Goal: Communication & Community: Answer question/provide support

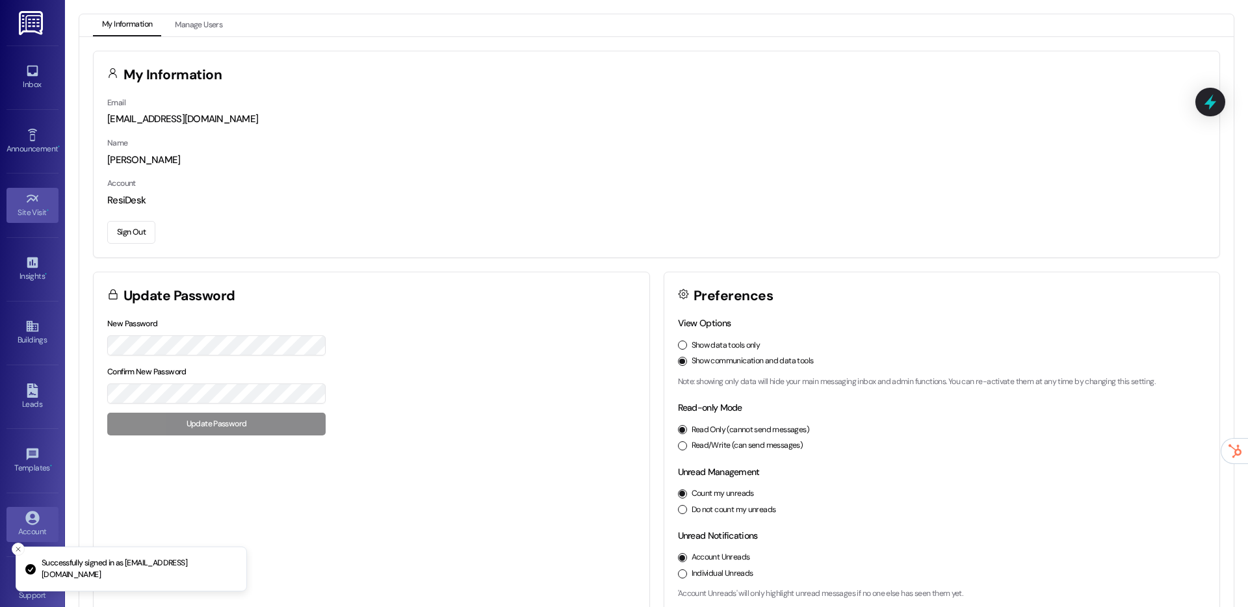
click at [35, 203] on icon at bounding box center [32, 199] width 14 height 14
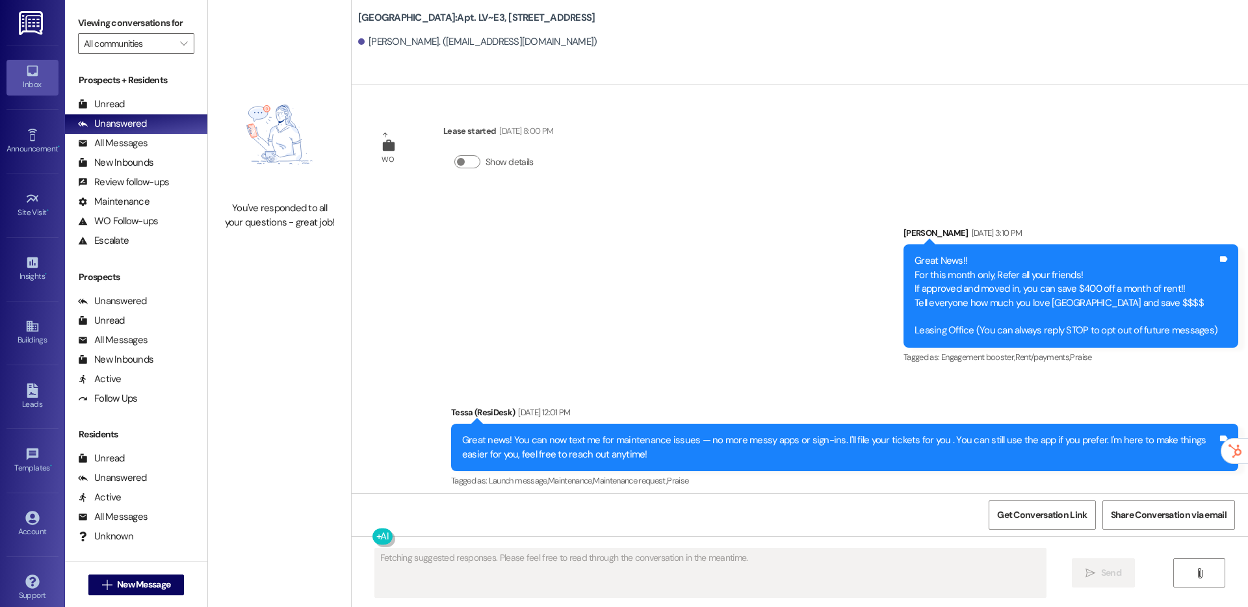
type textarea "Fetching suggested responses. Please feel free to read through the conversation…"
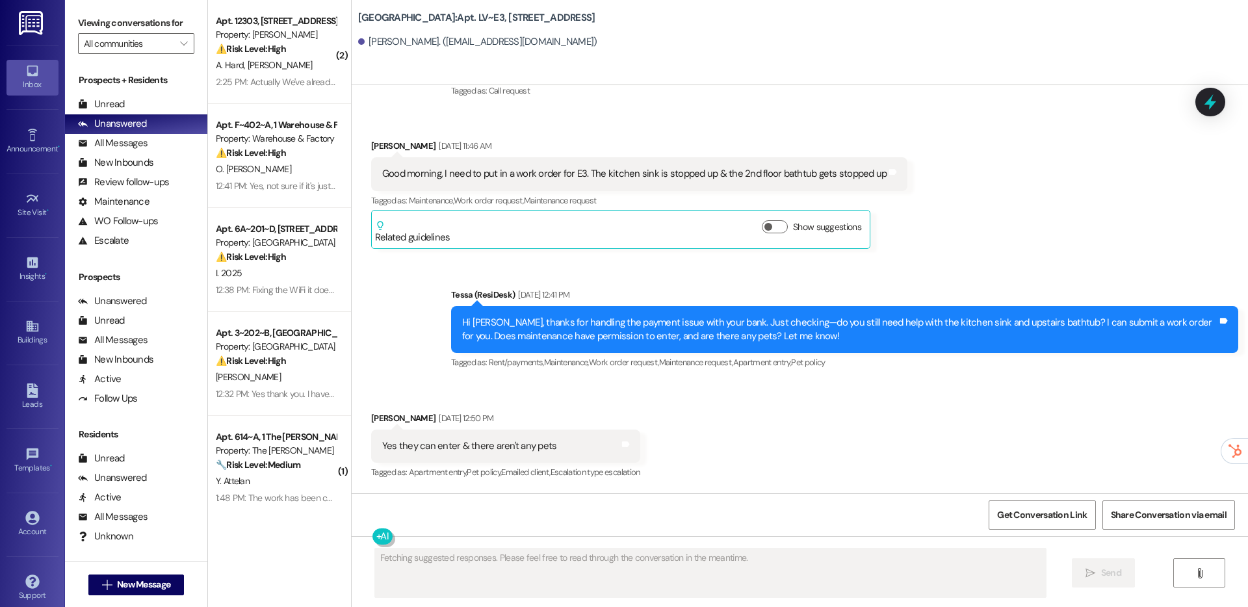
scroll to position [2266, 0]
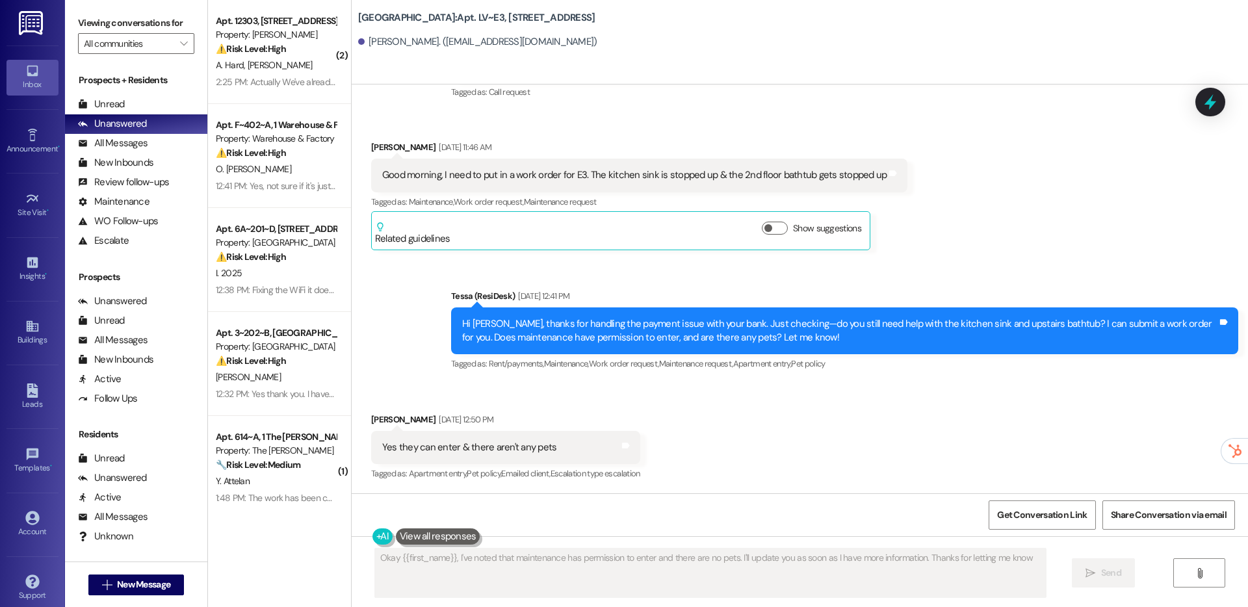
type textarea "Okay {{first_name}}, I've noted that maintenance has permission to enter and th…"
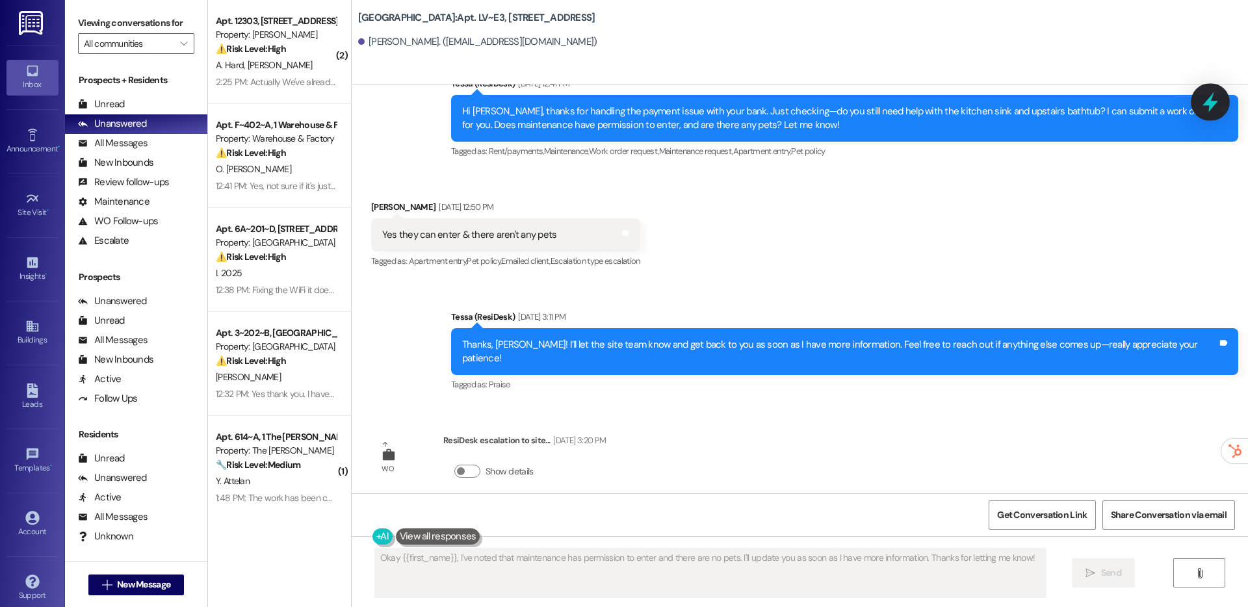
scroll to position [2477, 0]
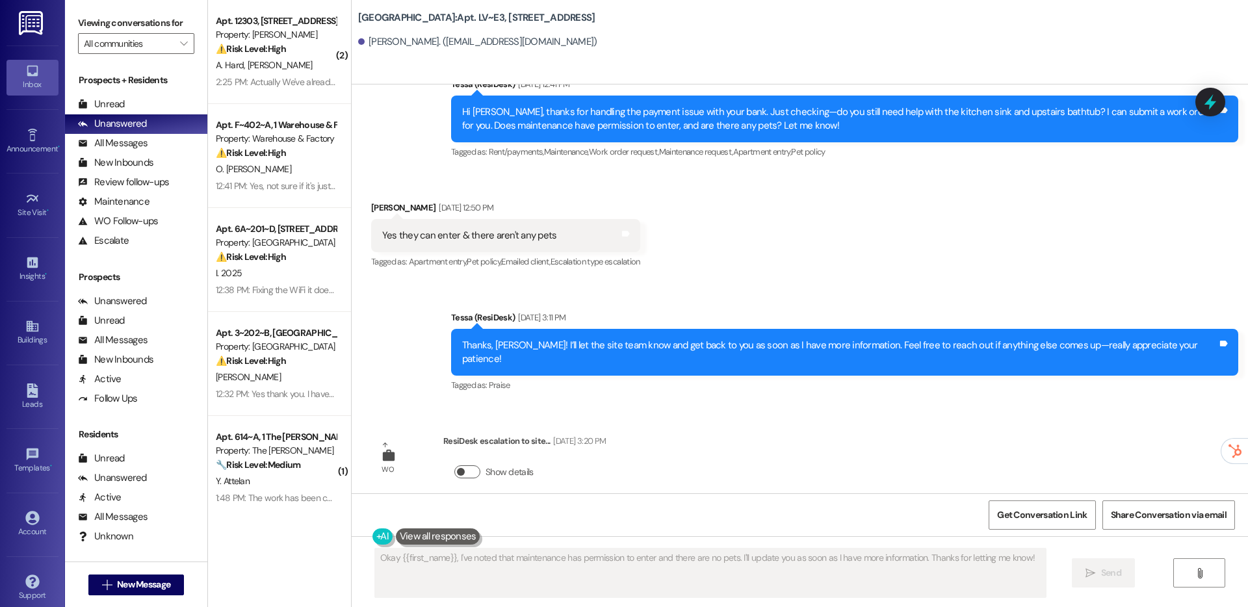
click at [454, 465] on button "Show details" at bounding box center [467, 471] width 26 height 13
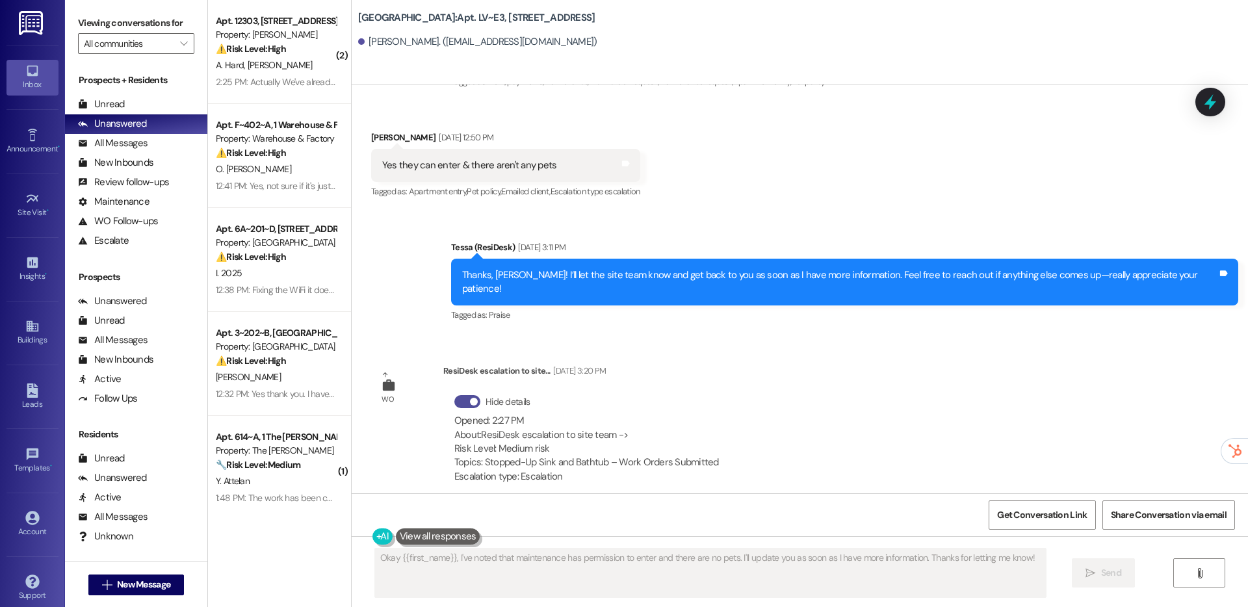
click at [459, 395] on button "Hide details" at bounding box center [467, 401] width 26 height 13
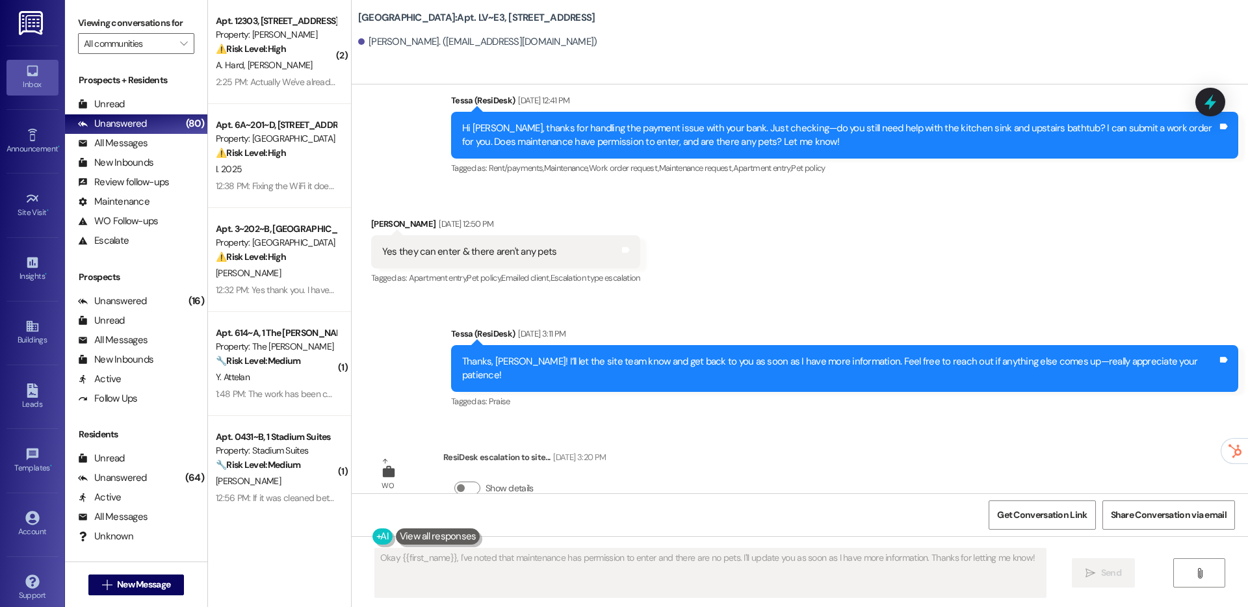
scroll to position [2478, 0]
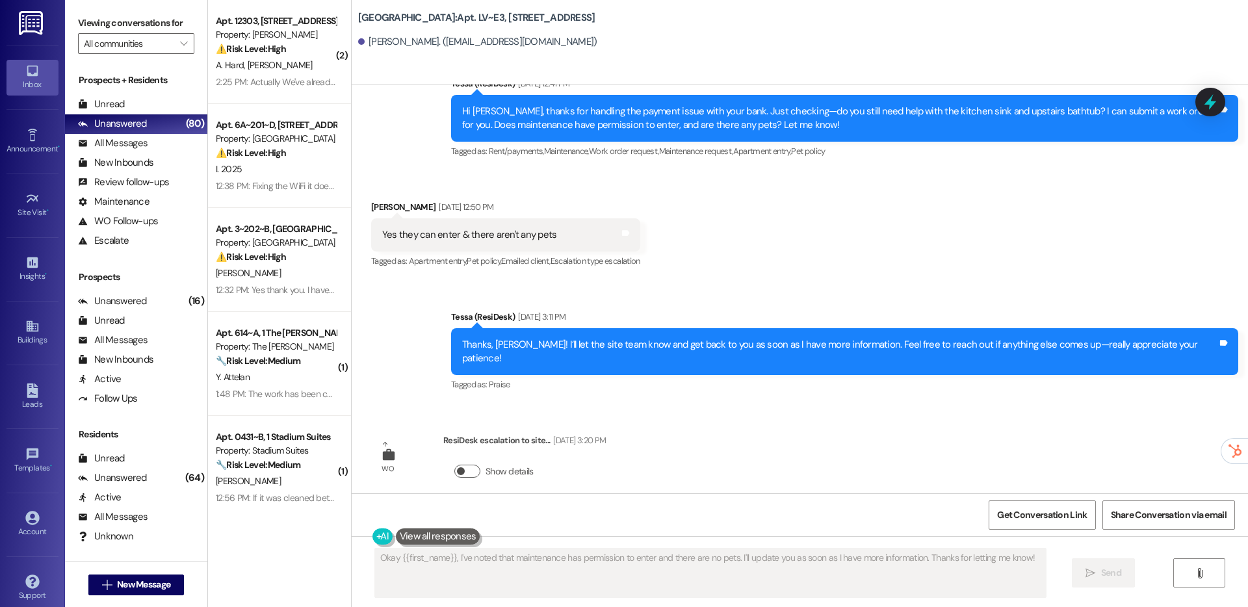
click at [454, 465] on button "Show details" at bounding box center [467, 471] width 26 height 13
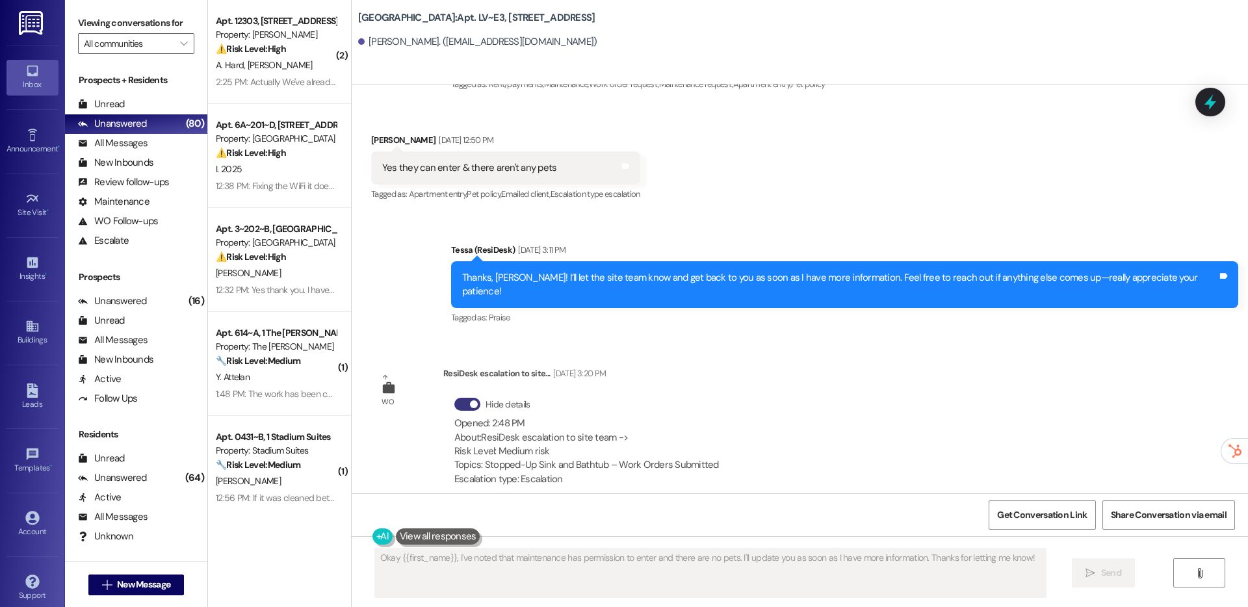
scroll to position [2548, 0]
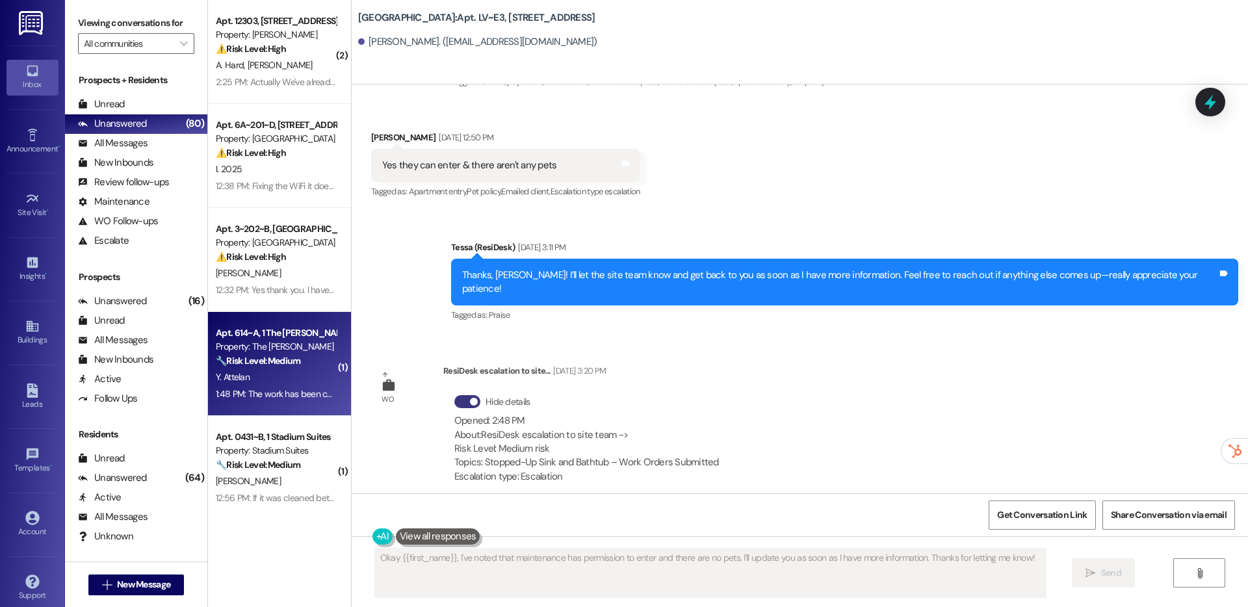
click at [295, 343] on div "Property: The [PERSON_NAME]" at bounding box center [276, 347] width 120 height 14
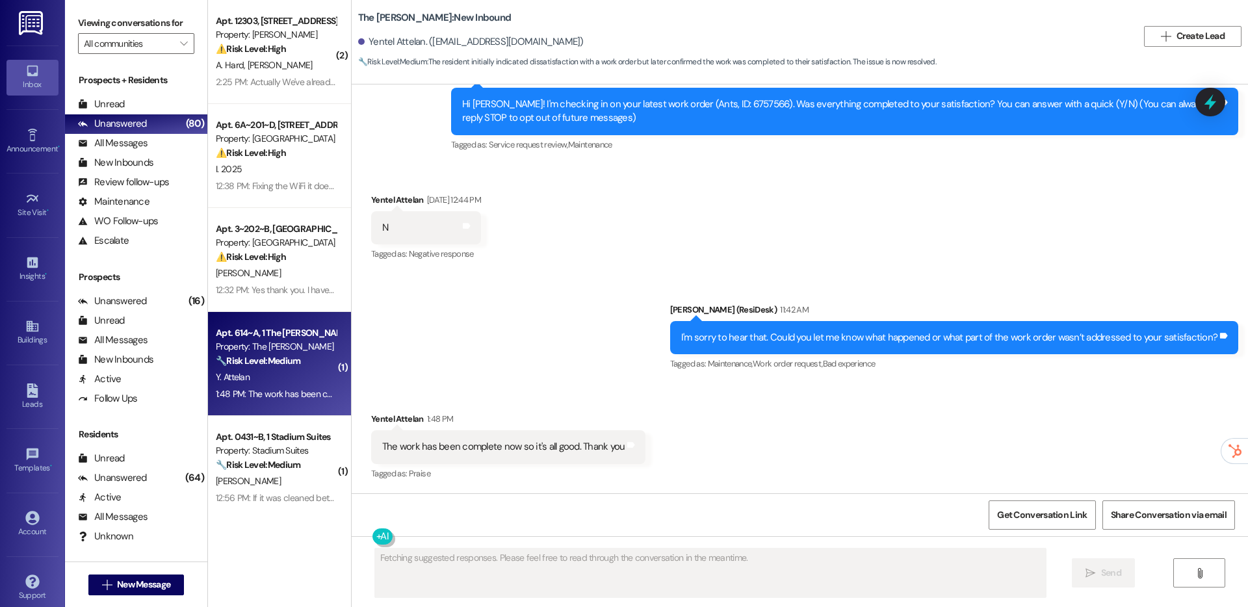
scroll to position [177, 0]
type textarea "Hi {{first_name}}, I'm glad to hear the ant issue is resolved! If anything else…"
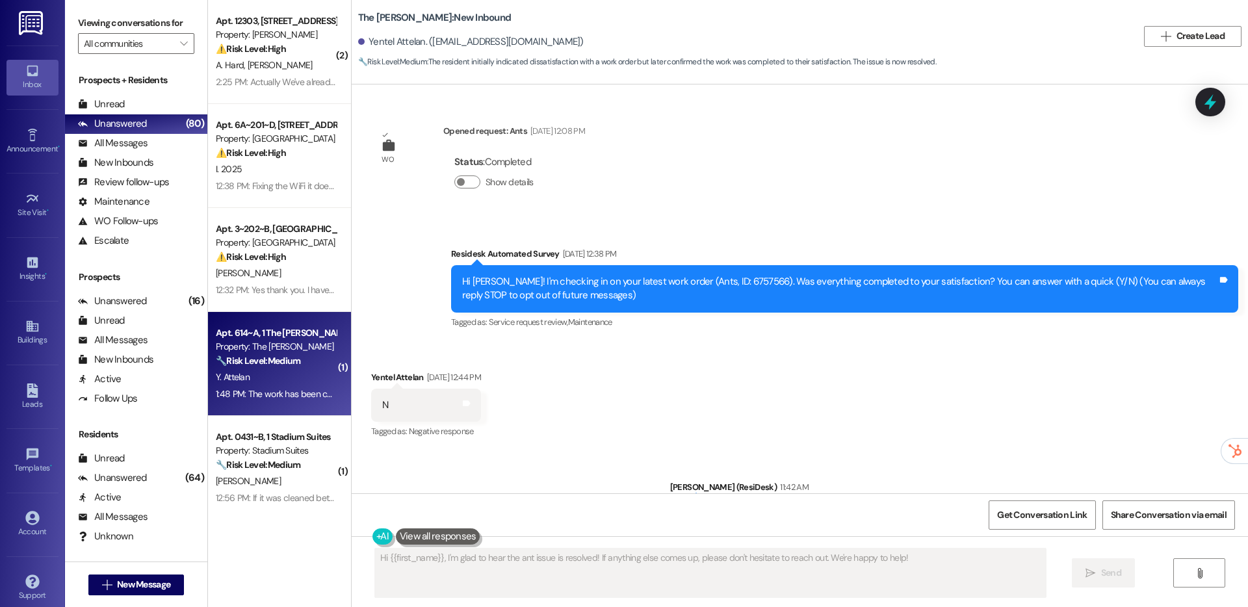
scroll to position [0, 0]
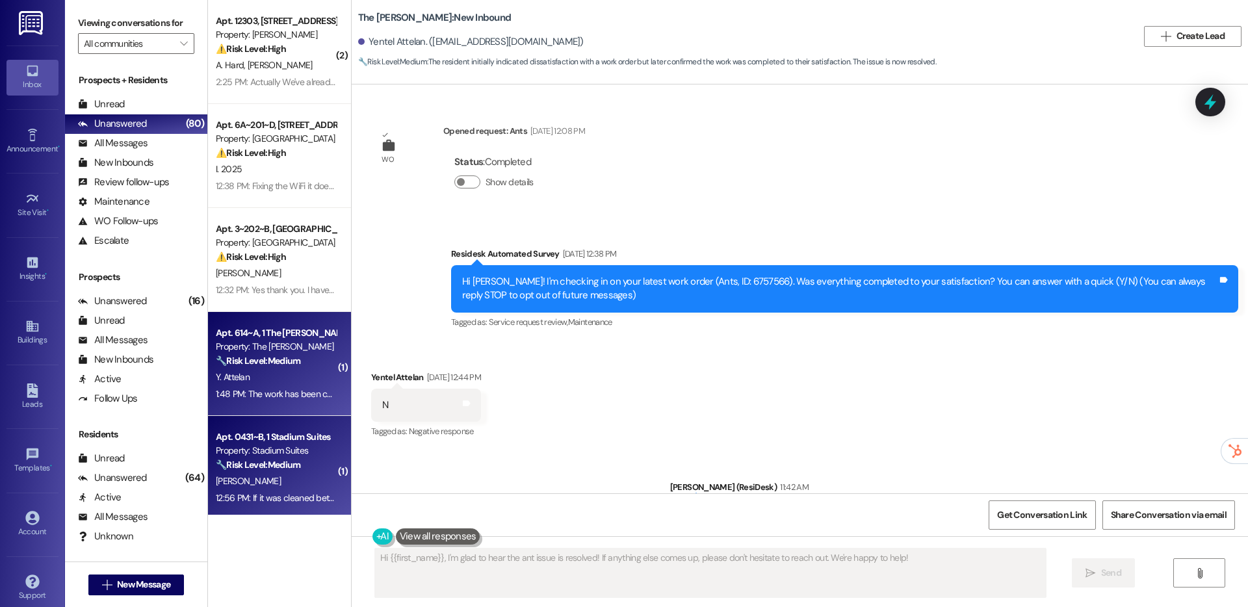
click at [266, 484] on div "[PERSON_NAME]" at bounding box center [275, 481] width 123 height 16
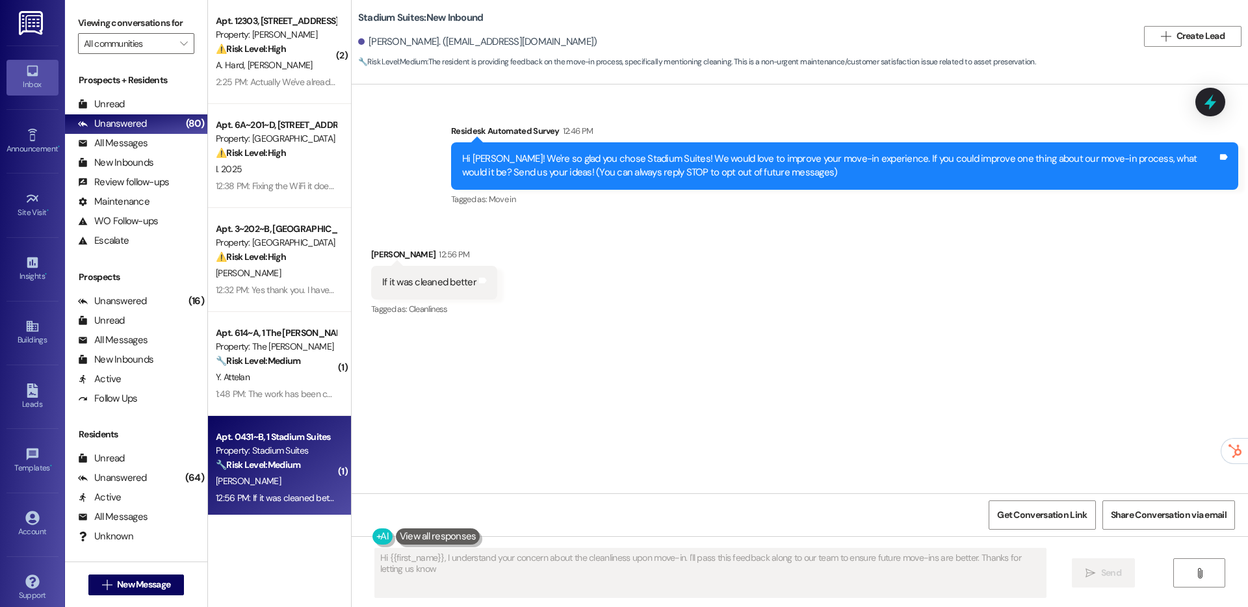
type textarea "Hi {{first_name}}, I understand your concern about the cleanliness upon move-in…"
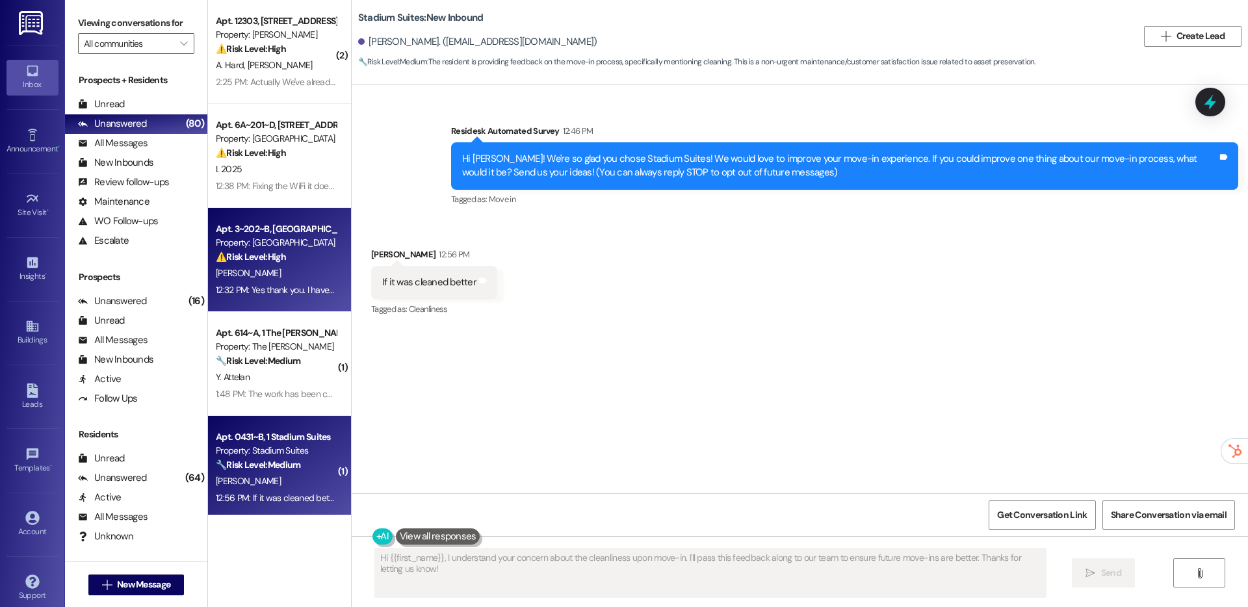
click at [284, 291] on div "12:32 PM: Yes thank you. I have seen them in my bathroom as well as the hot wat…" at bounding box center [546, 290] width 661 height 12
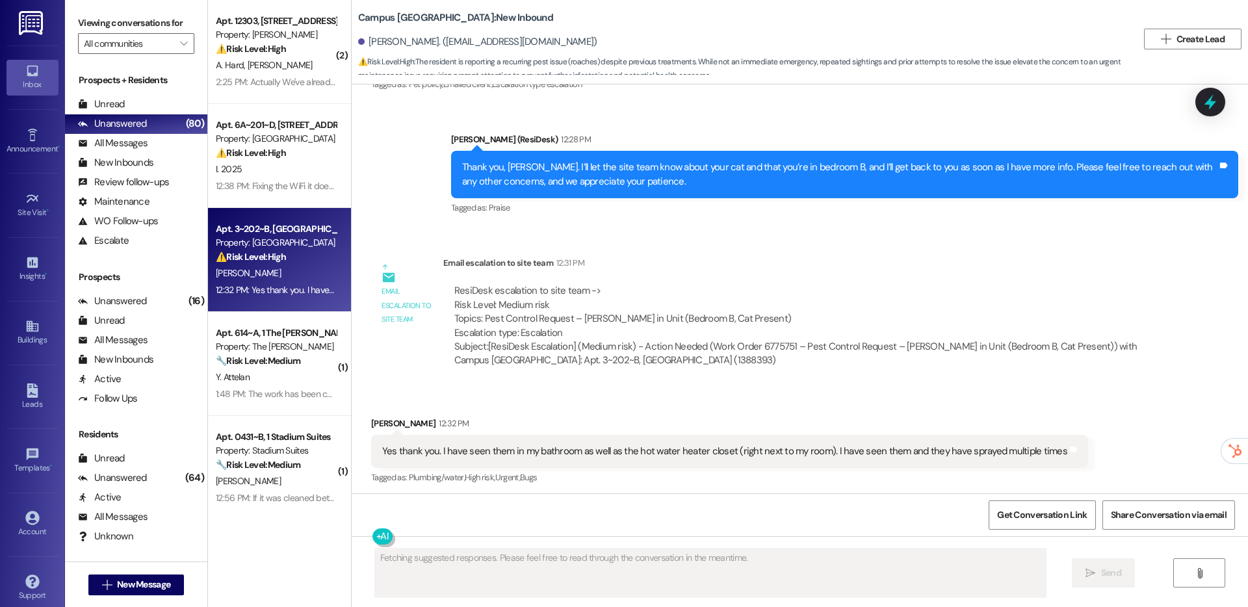
scroll to position [804, 0]
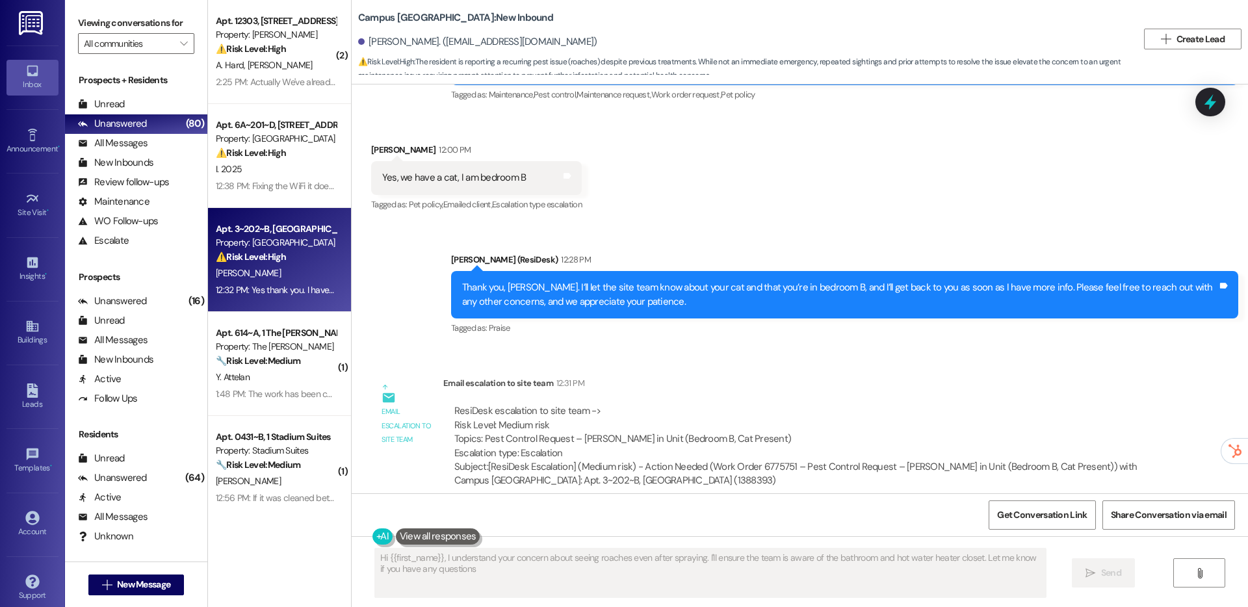
type textarea "Hi {{first_name}}, I understand your concern about seeing roaches even after sp…"
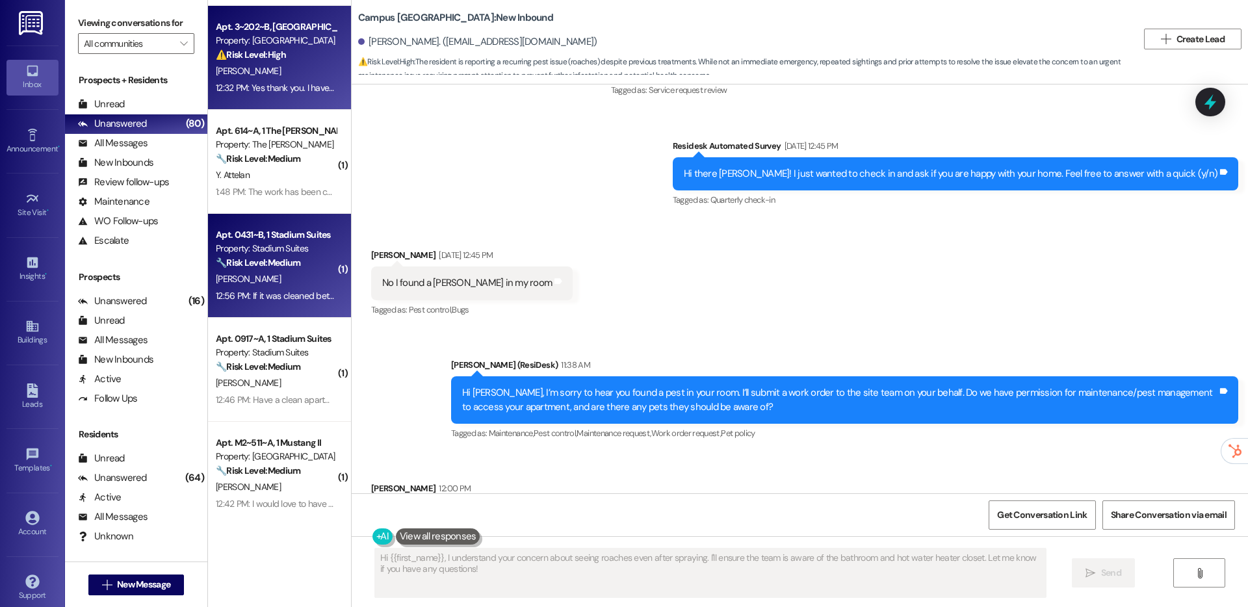
scroll to position [213, 0]
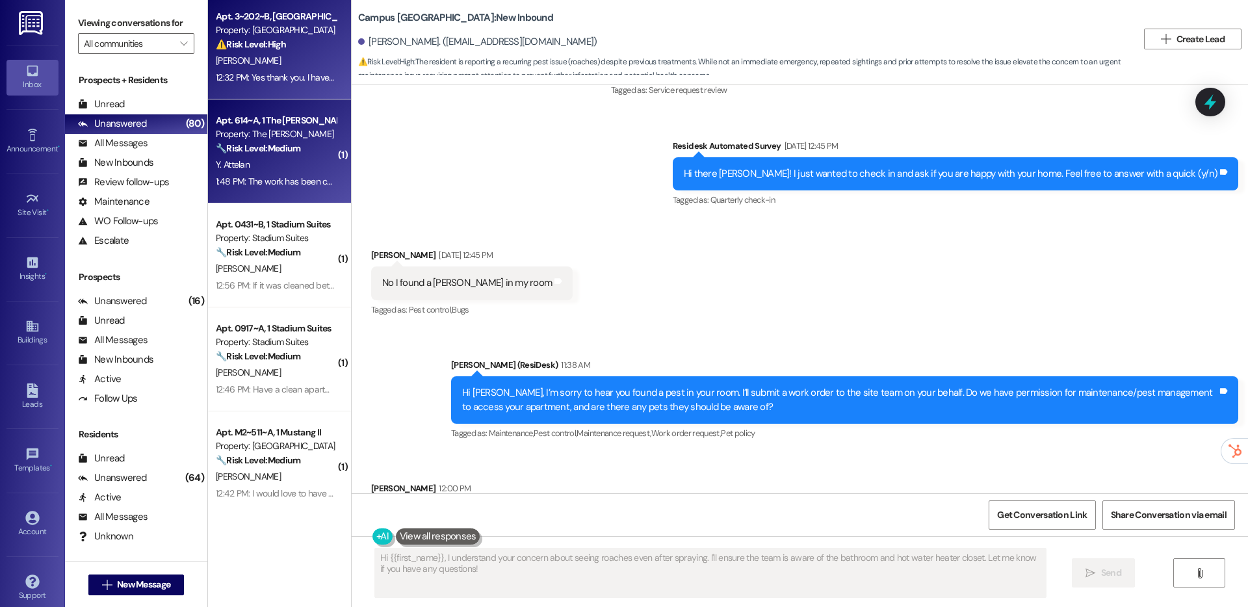
click at [272, 188] on div "1:48 PM: The work has been complete now so it's all good. Thank you 1:48 PM: Th…" at bounding box center [275, 182] width 123 height 16
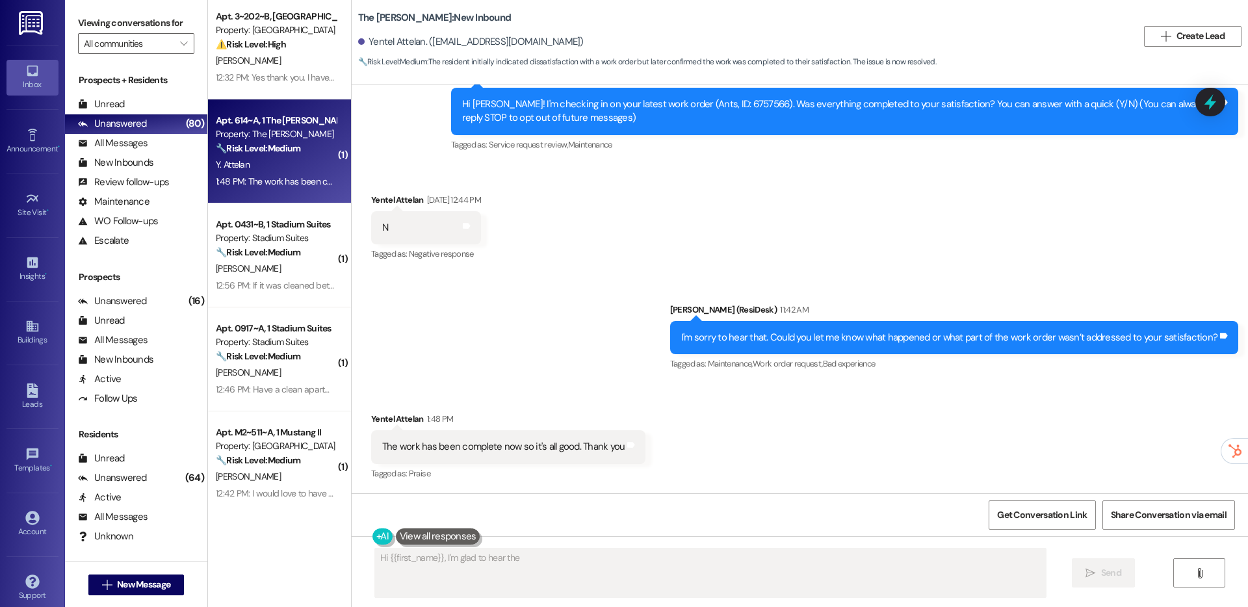
scroll to position [177, 0]
type textarea "Hi {{first_name}}, I'm glad to hear the ant issue is resolved! If anything else…"
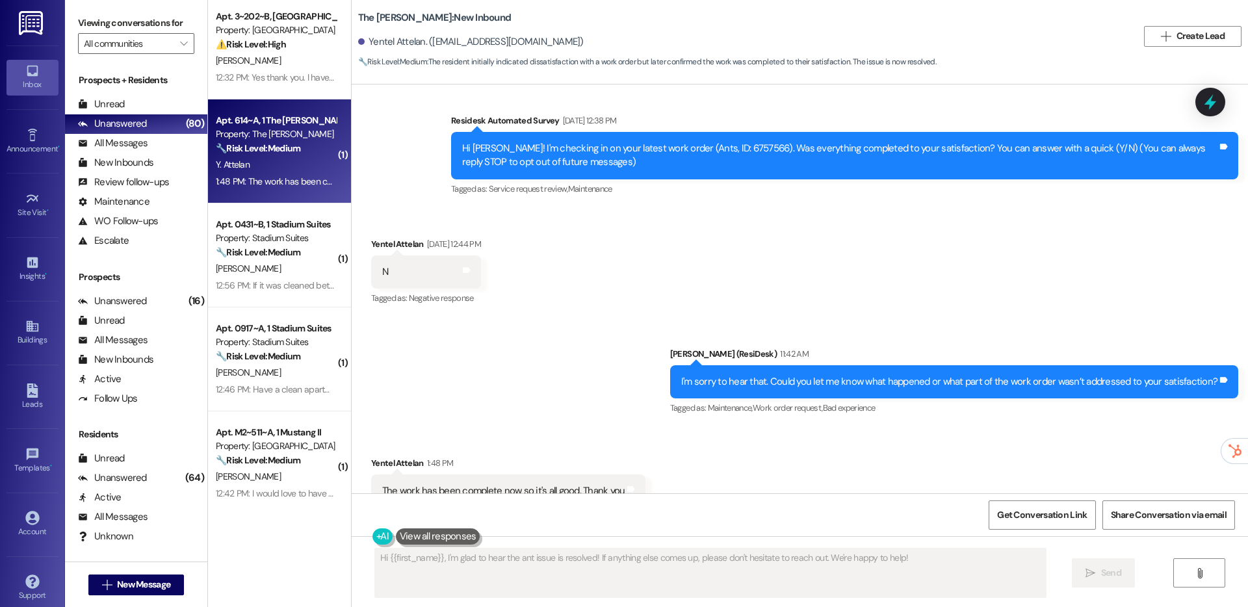
scroll to position [131, 0]
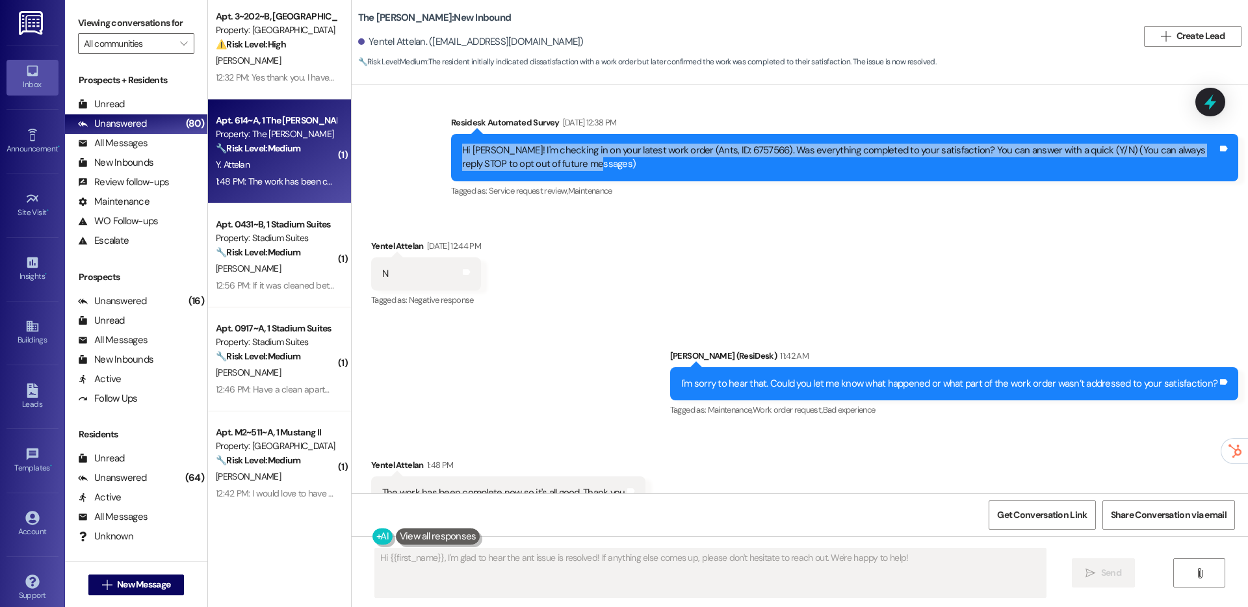
drag, startPoint x: 558, startPoint y: 170, endPoint x: 453, endPoint y: 156, distance: 106.2
click at [462, 156] on div "Hi [PERSON_NAME]! I'm checking in on your latest work order (Ants, ID: 6757566)…" at bounding box center [839, 158] width 755 height 28
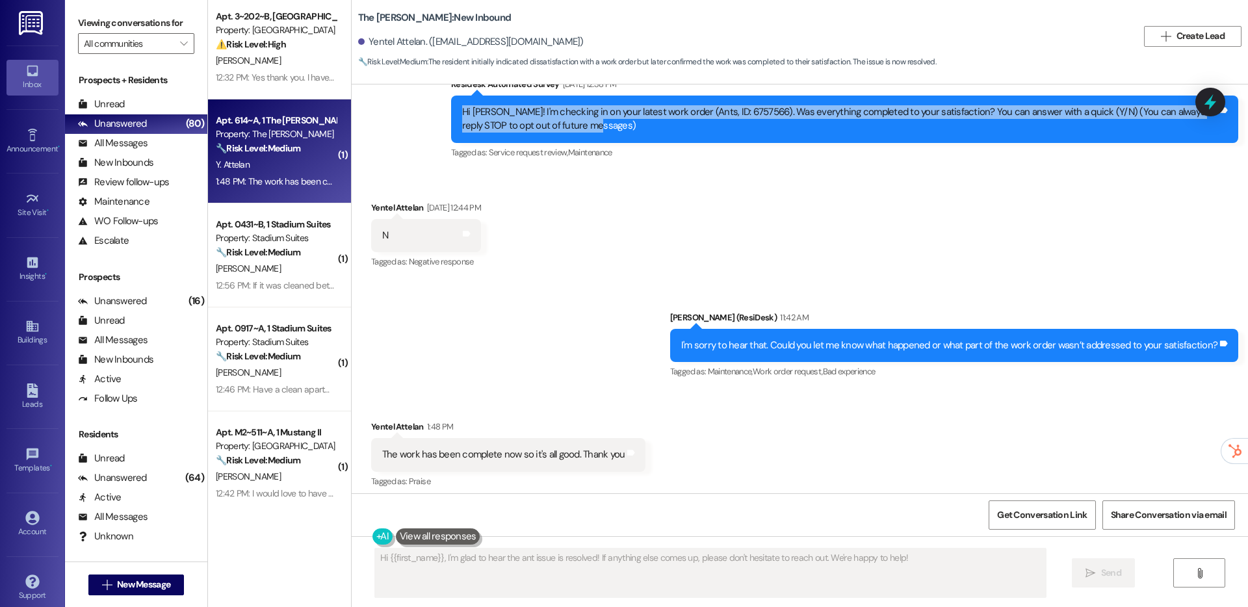
scroll to position [177, 0]
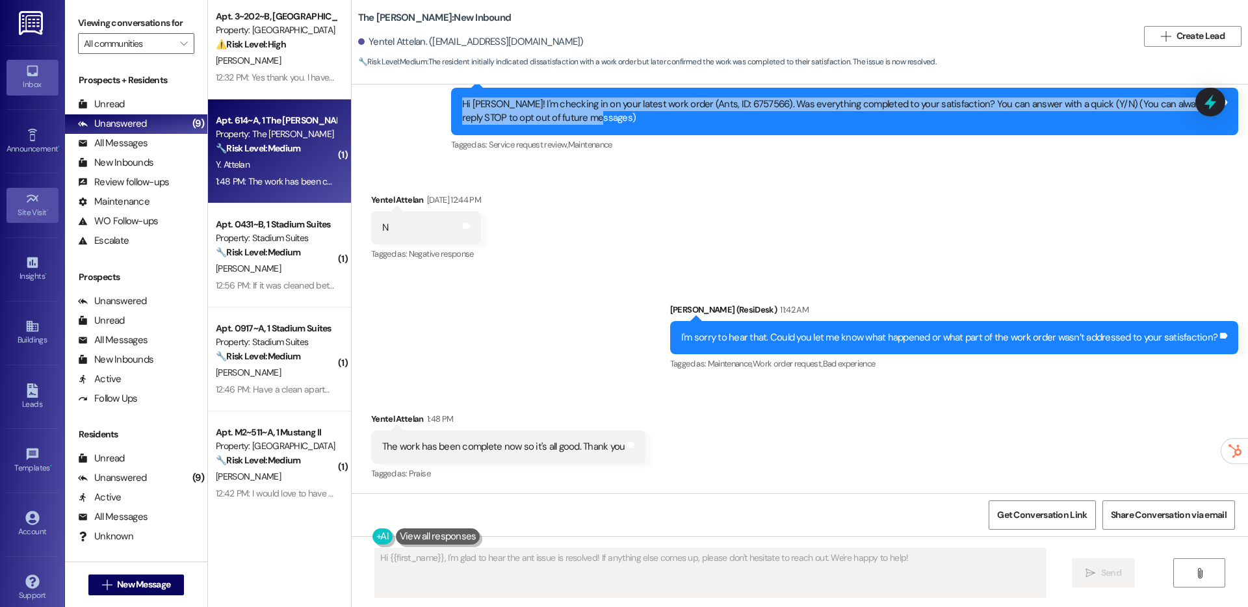
click at [36, 203] on icon at bounding box center [32, 199] width 14 height 14
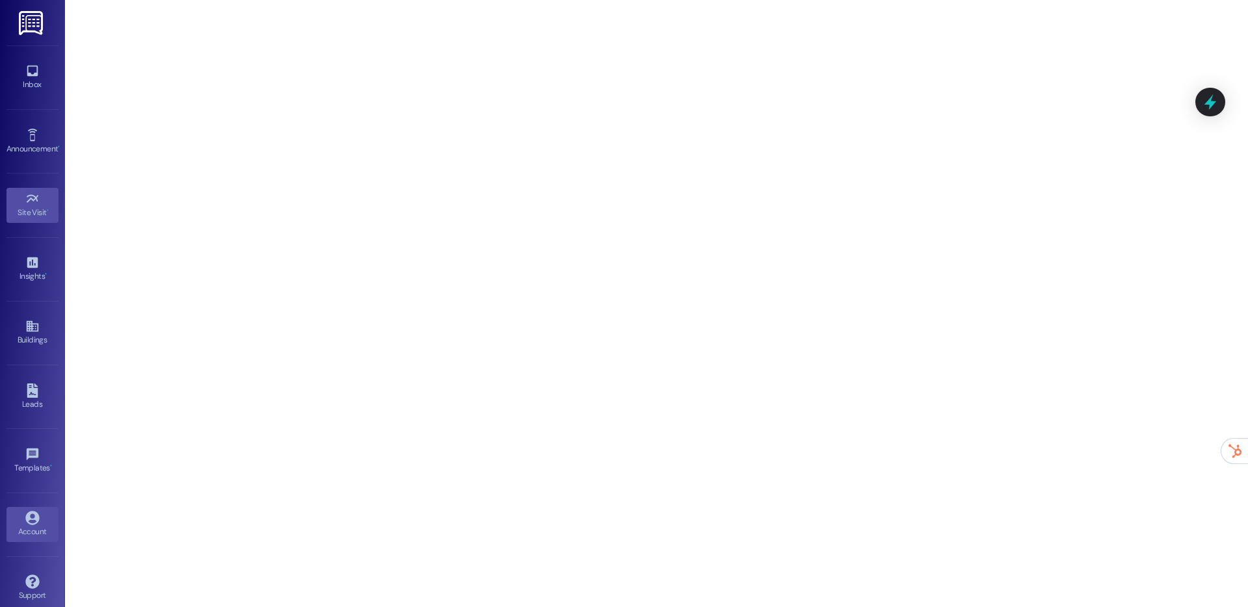
click at [23, 509] on link "Account" at bounding box center [32, 524] width 52 height 35
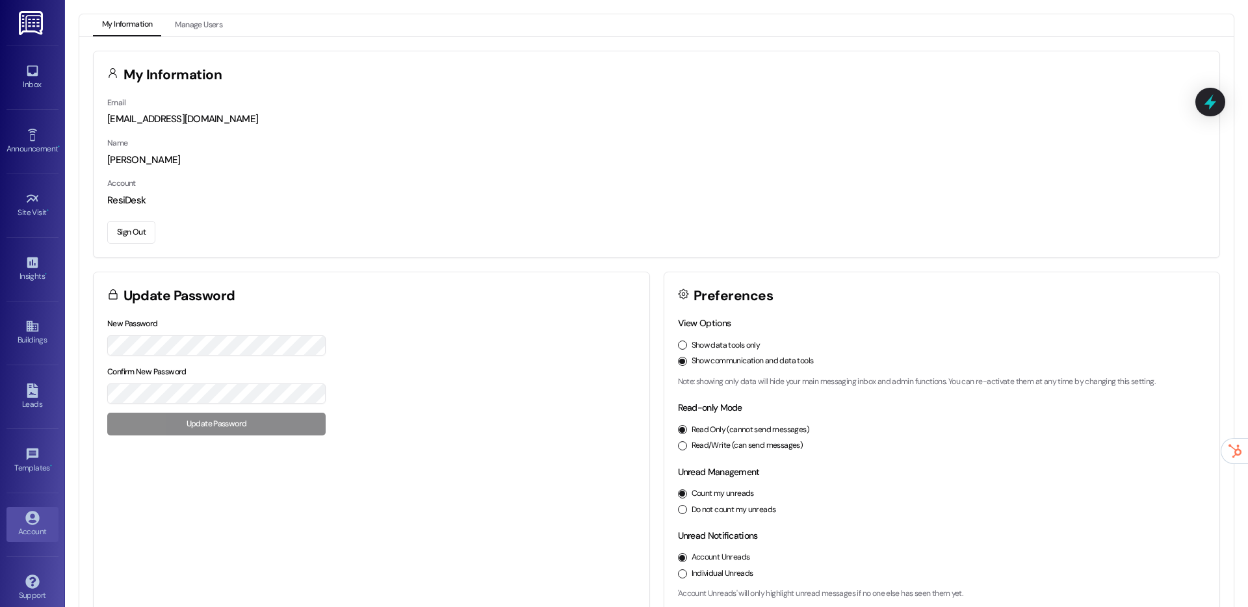
click at [136, 249] on div "Email automated-surveys-assetliving@assetliving.com Name Sarah Account ResiDesk…" at bounding box center [657, 177] width 1126 height 162
click at [131, 235] on button "Sign Out" at bounding box center [131, 232] width 48 height 23
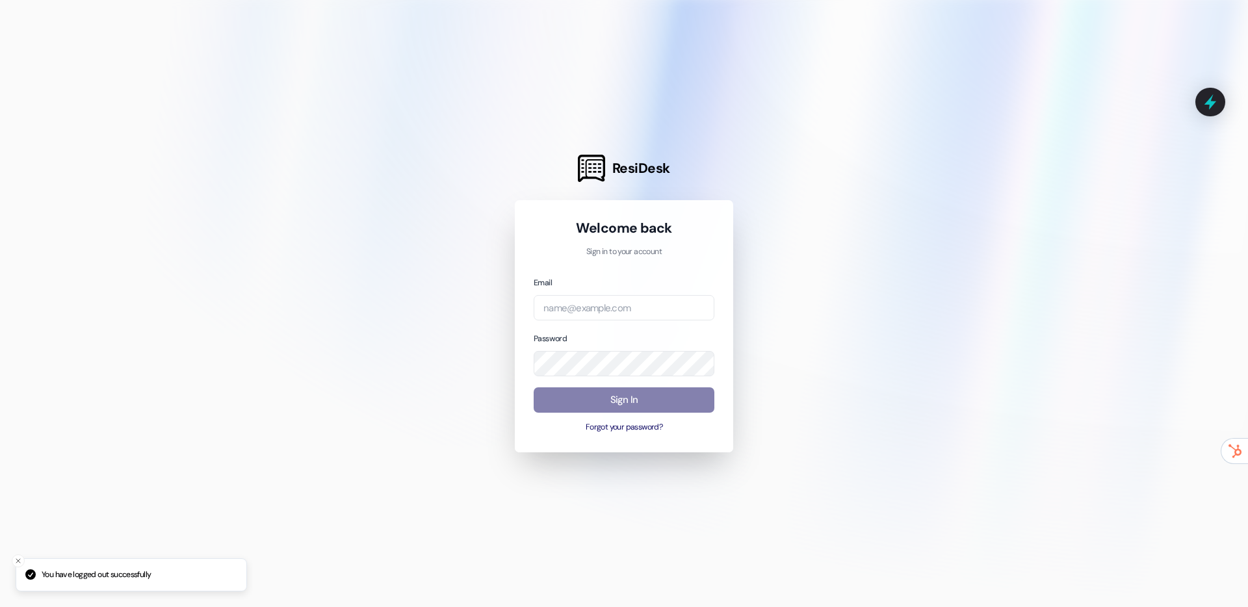
click at [538, 294] on div "Email" at bounding box center [624, 298] width 181 height 45
click at [549, 303] on input "email" at bounding box center [624, 307] width 181 height 25
type input "automated-surveys-home-now-properties@home-now-properties.com"
